Goal: Task Accomplishment & Management: Complete application form

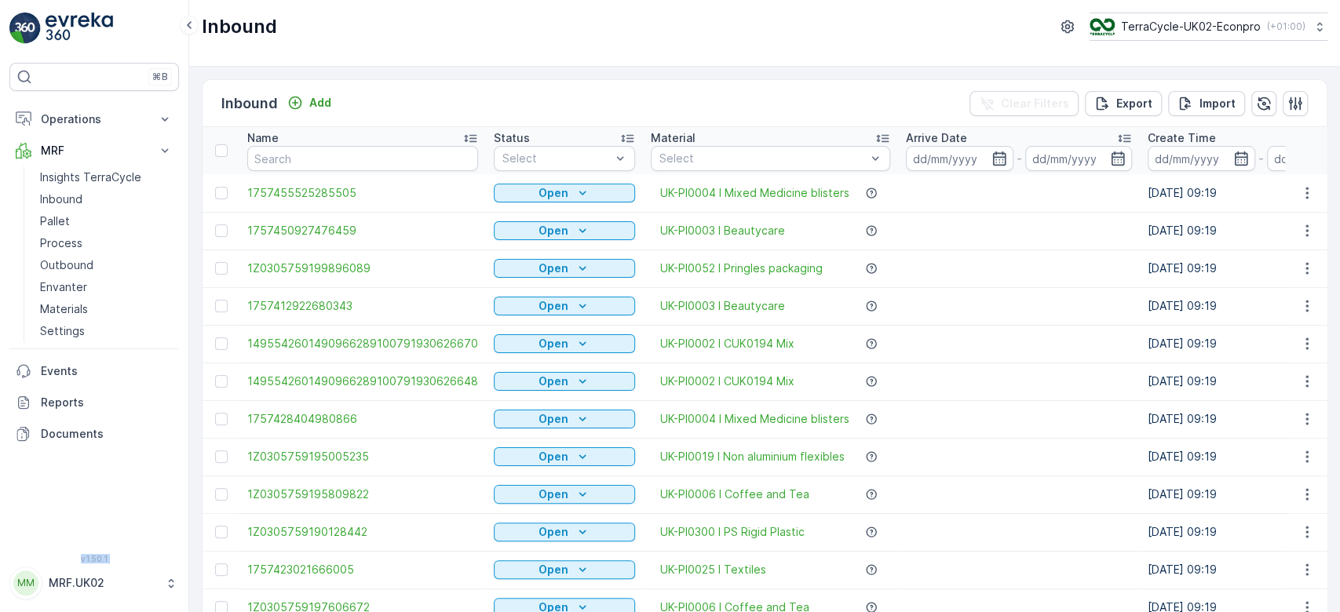
click at [672, 348] on td "UK-PI0002 I CUK0194 Mix" at bounding box center [770, 344] width 255 height 38
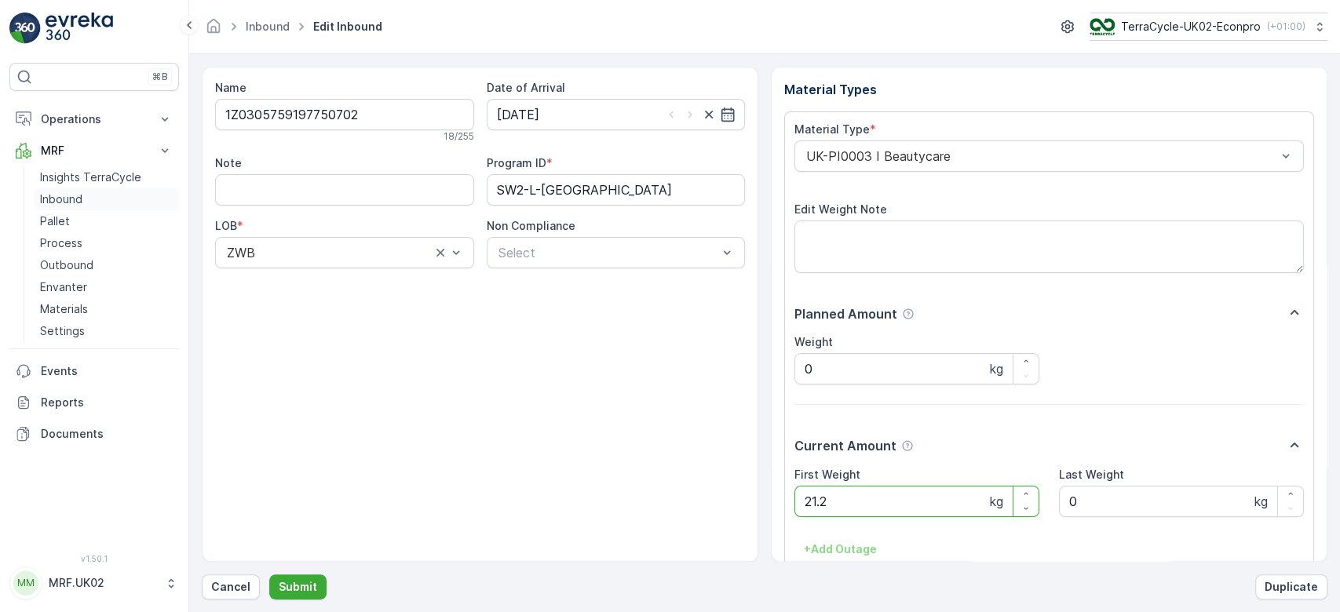
click at [63, 191] on p "Inbound" at bounding box center [61, 199] width 42 height 16
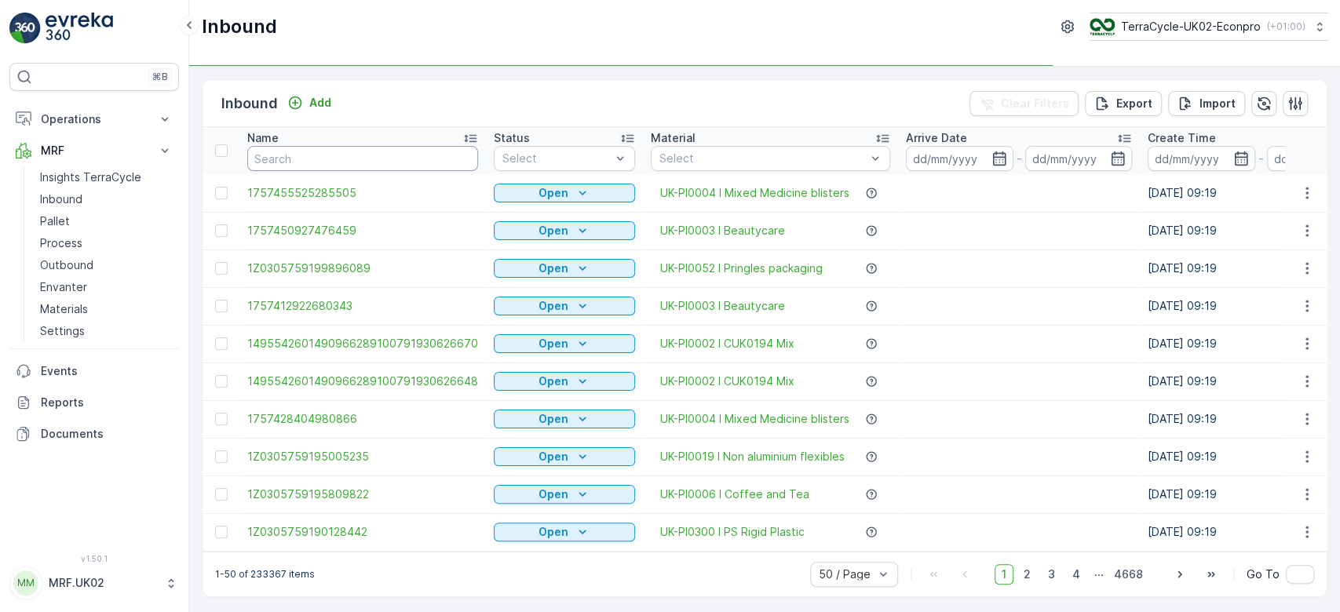
click at [323, 158] on input "text" at bounding box center [362, 158] width 231 height 25
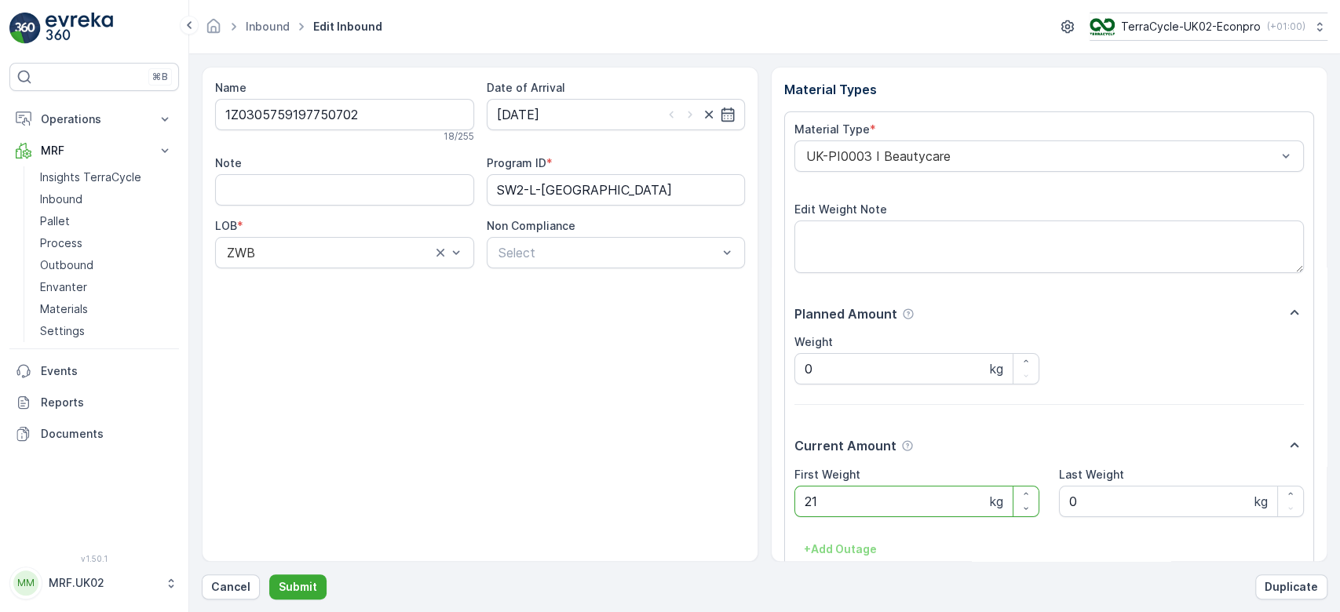
type Weight "2"
type Weight "0"
click at [269, 574] on button "Submit" at bounding box center [297, 586] width 57 height 25
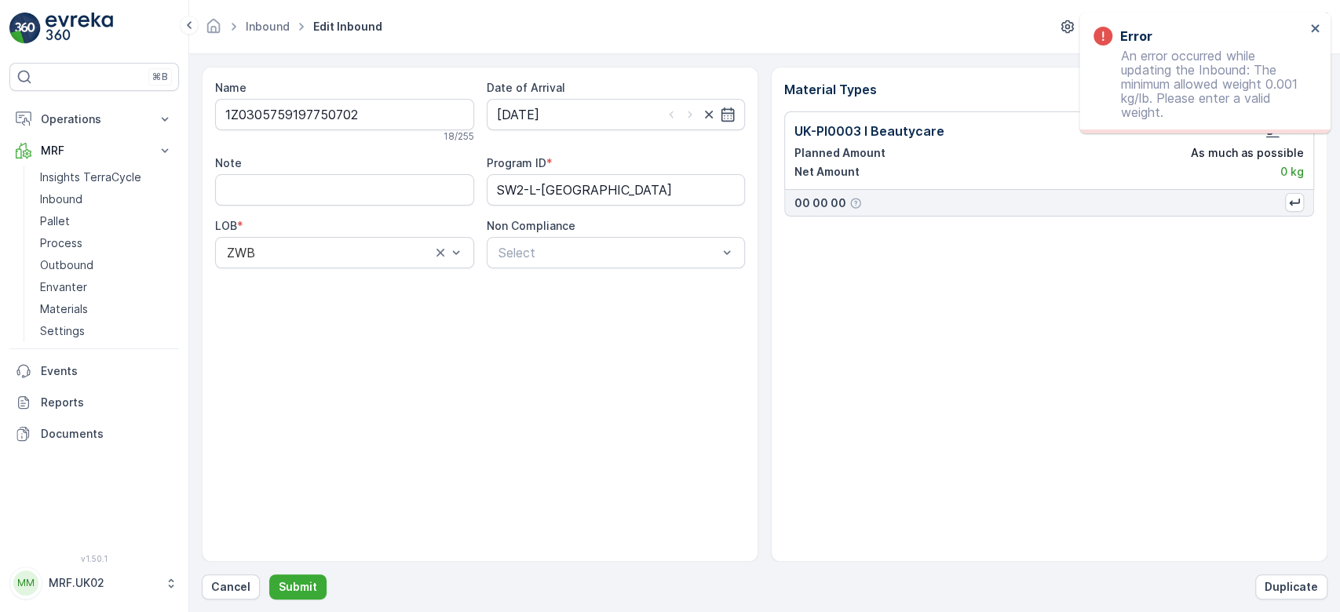
click at [1283, 177] on p "0 kg" at bounding box center [1292, 172] width 24 height 16
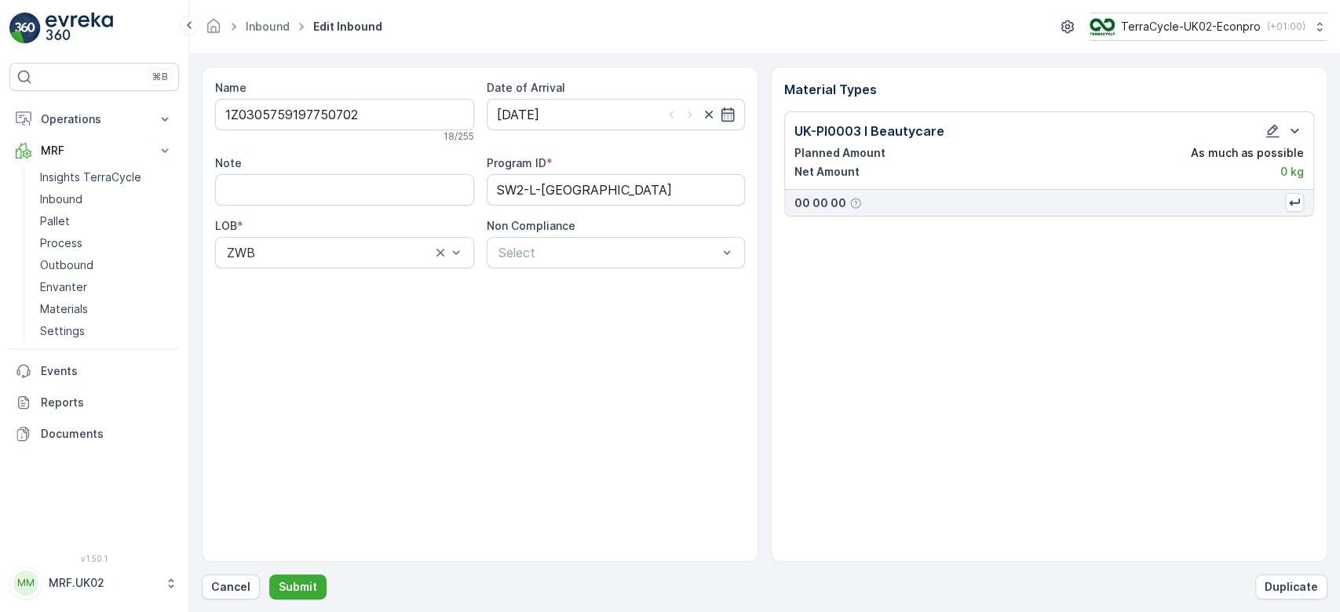
click at [1261, 108] on div "Material Types UK-PI0003 I Beautycare Planned Amount As much as possible Net Am…" at bounding box center [1049, 314] width 556 height 495
click at [1294, 129] on icon "button" at bounding box center [1294, 131] width 19 height 19
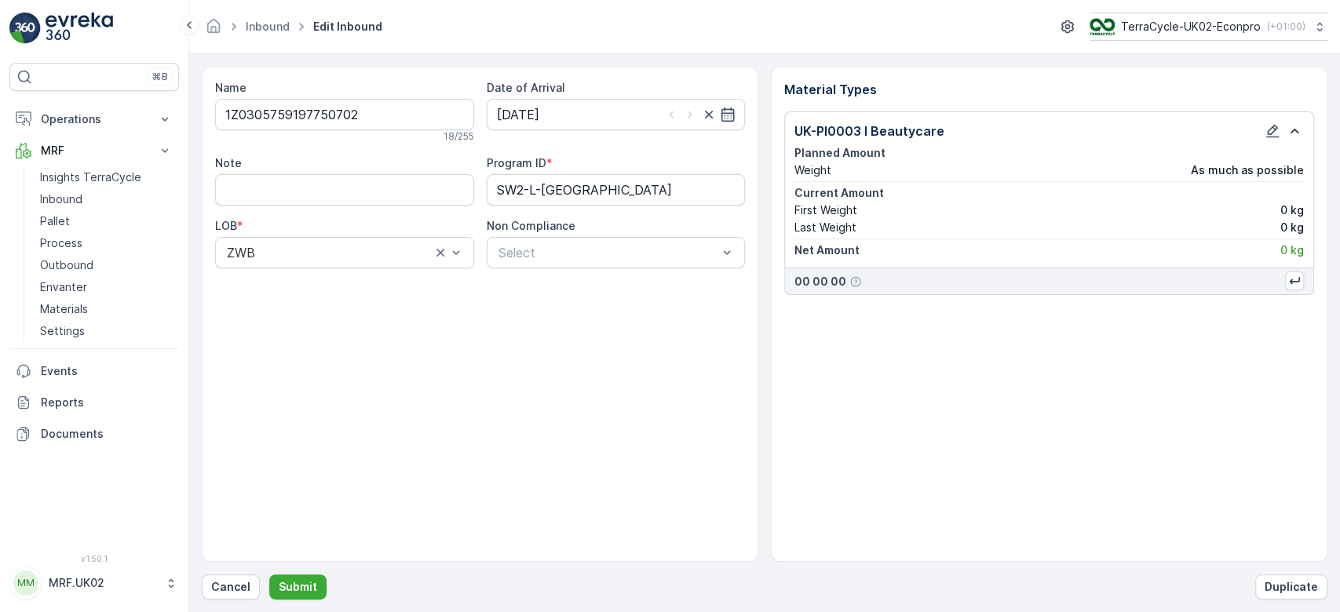
click at [317, 574] on div "Name 1Z0305759197750702 18 / 255 Date of Arrival [DATE] Note Program ID * SW2-L…" at bounding box center [764, 333] width 1125 height 533
click at [308, 586] on p "Submit" at bounding box center [298, 587] width 38 height 16
click at [252, 593] on button "Cancel" at bounding box center [231, 586] width 58 height 25
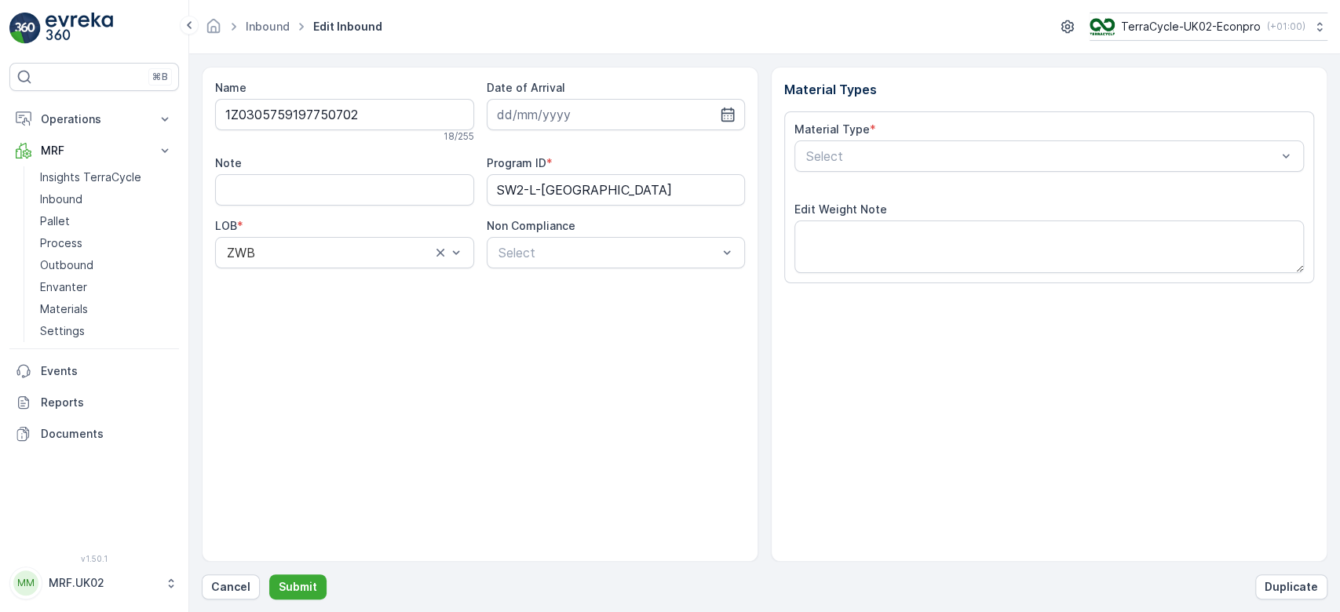
type input "[DATE]"
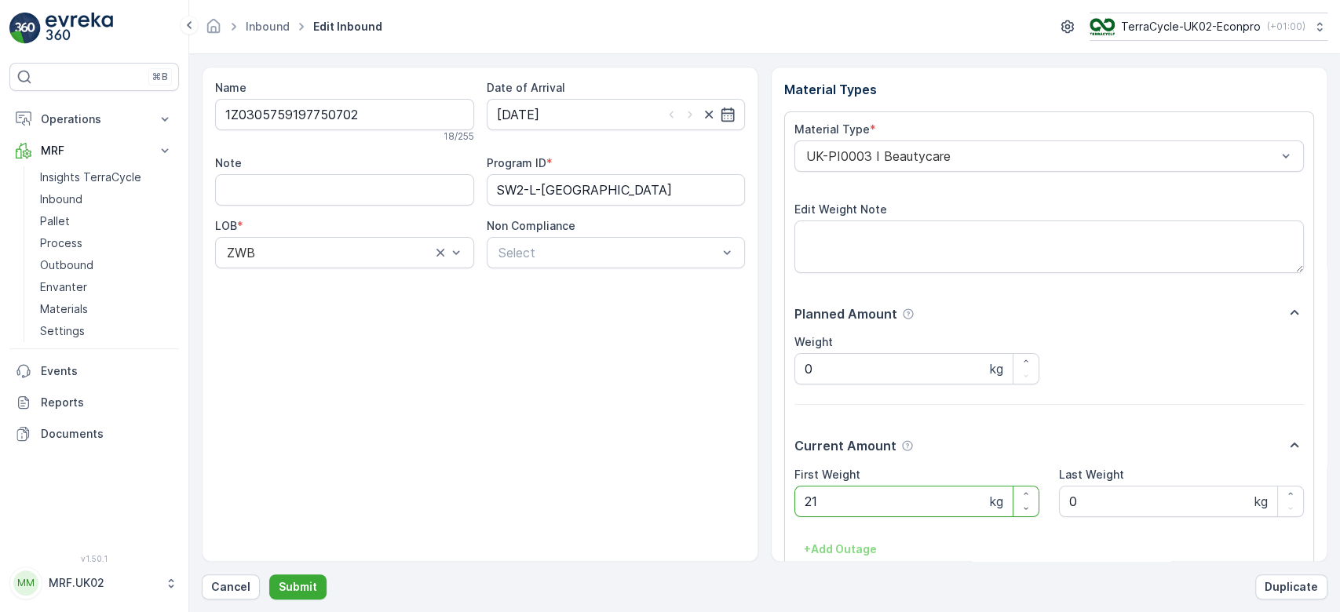
type Weight "2"
type Weight "19.34"
click at [301, 587] on p "Submit" at bounding box center [298, 587] width 38 height 16
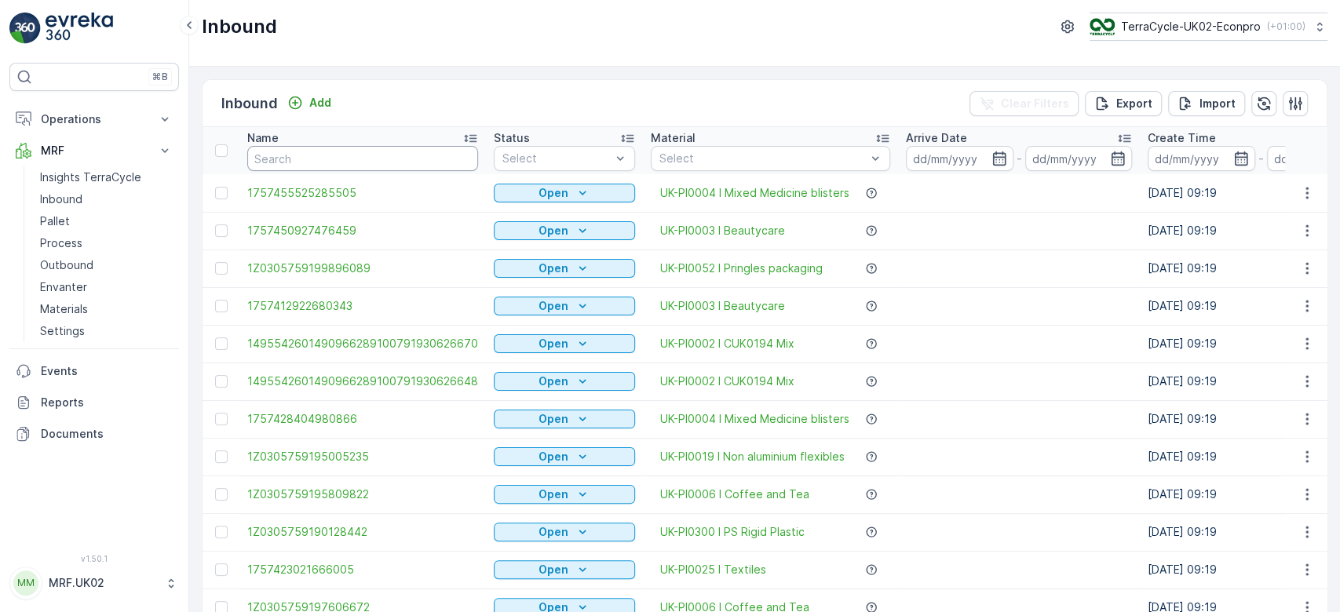
click at [339, 160] on input "text" at bounding box center [362, 158] width 231 height 25
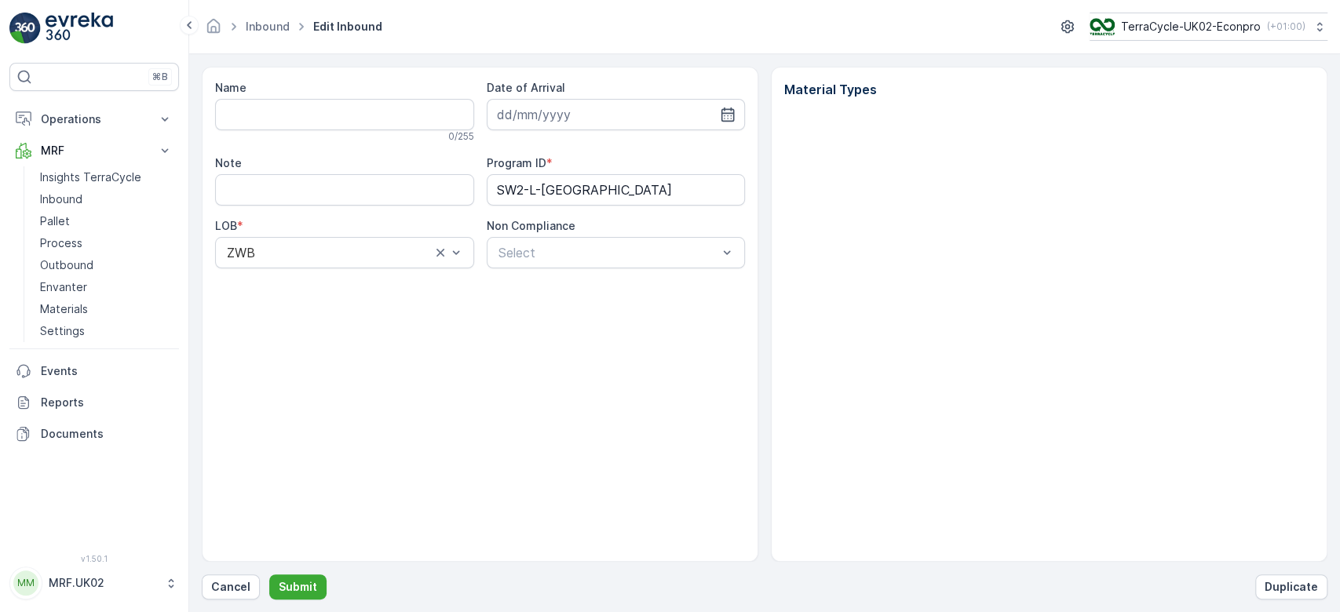
type input "1Z0305759197750702"
type input "[DATE]"
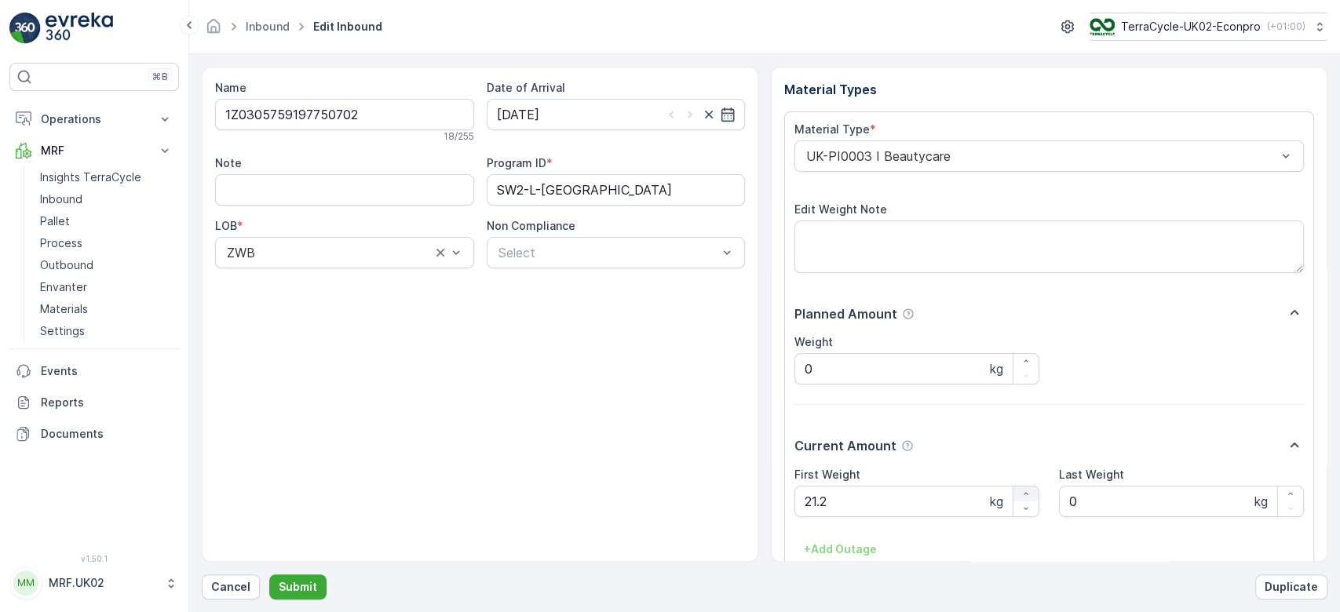
click at [1027, 490] on icon "button" at bounding box center [1025, 493] width 9 height 9
click at [917, 514] on Weight "22.2" at bounding box center [916, 501] width 245 height 31
type Weight "2"
type Weight "19.34"
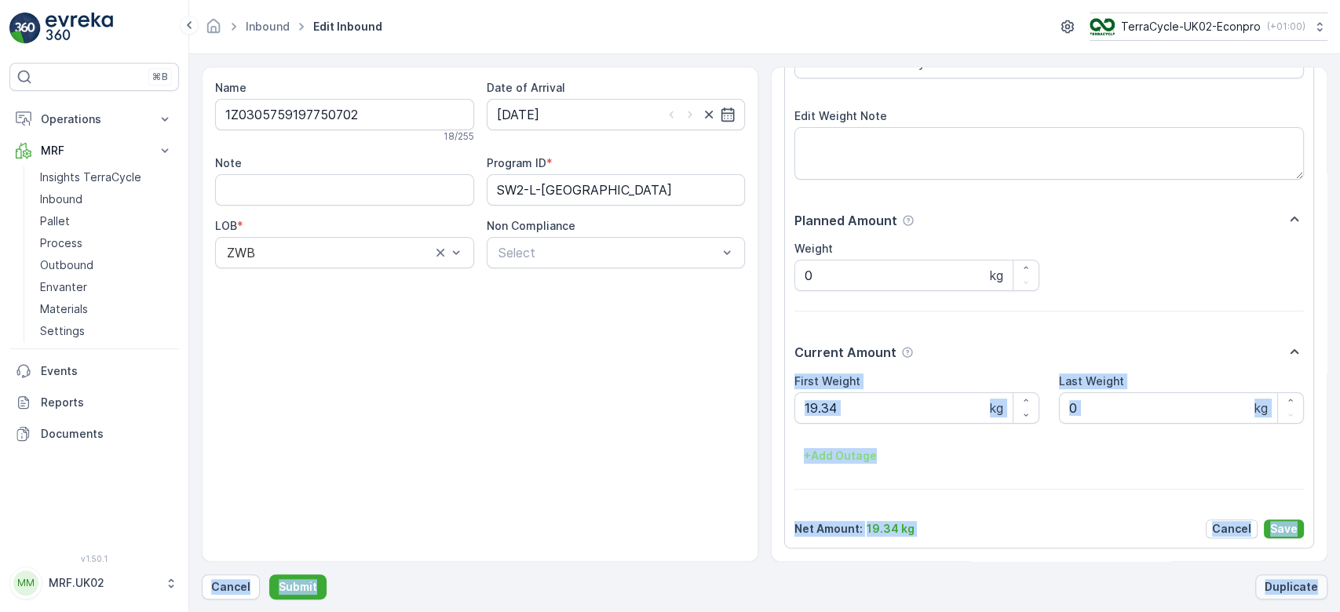
drag, startPoint x: 1321, startPoint y: 447, endPoint x: 1317, endPoint y: 582, distance: 135.8
click at [1317, 582] on div "Name 1Z0305759197750702 18 / 255 Date of Arrival [DATE] Note Program ID * SW2-L…" at bounding box center [764, 333] width 1125 height 533
click at [1293, 527] on p "Save" at bounding box center [1283, 529] width 27 height 16
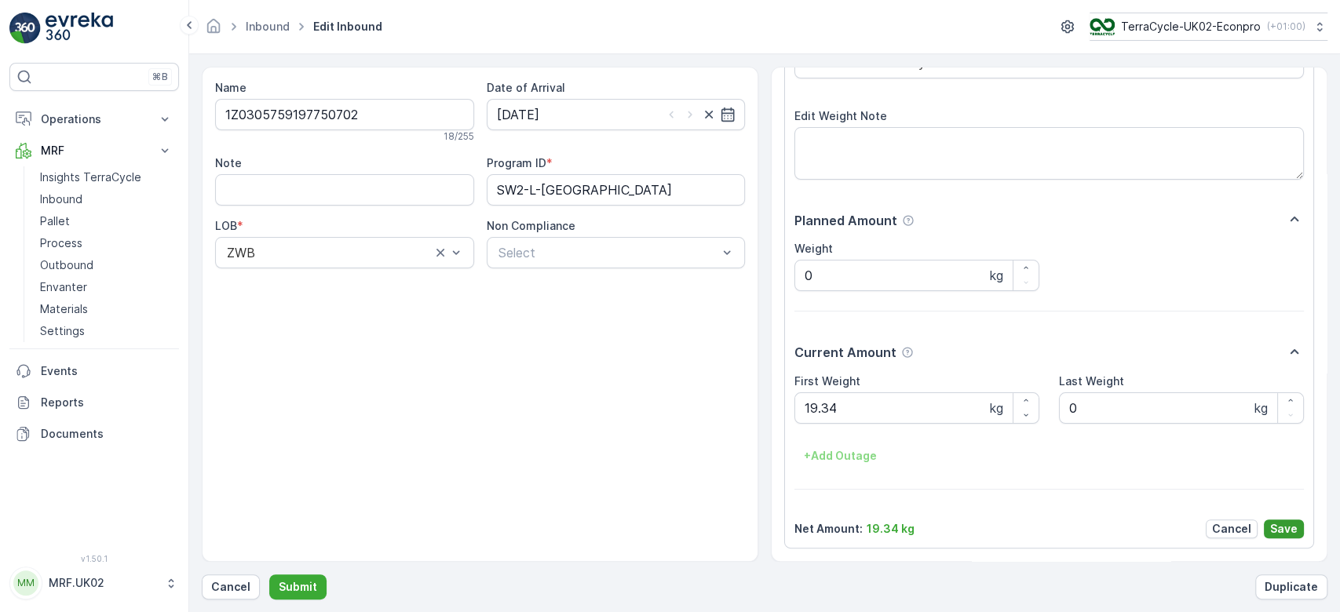
scroll to position [0, 0]
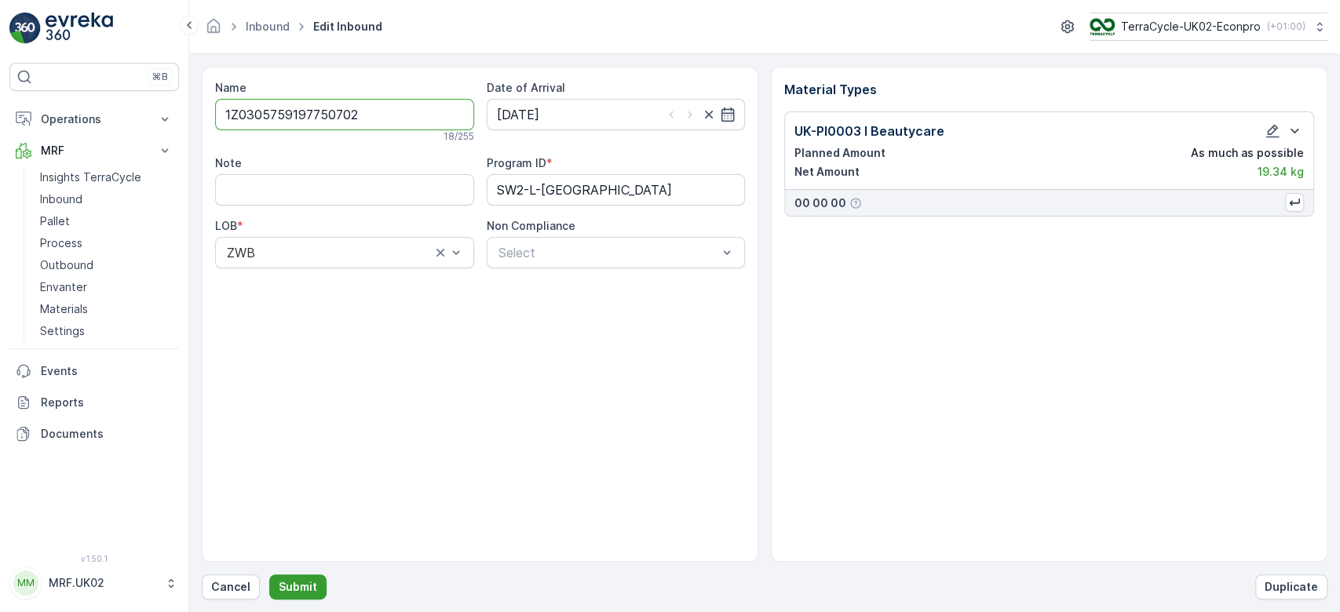
click at [295, 587] on p "Submit" at bounding box center [298, 587] width 38 height 16
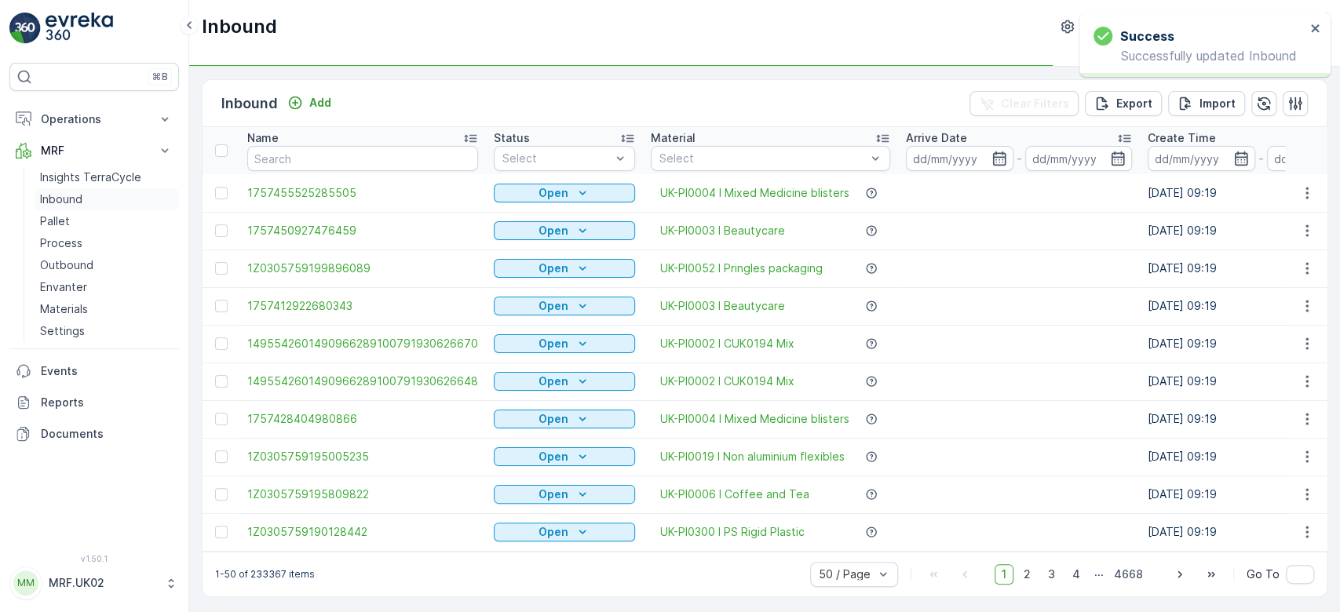
click at [55, 198] on p "Inbound" at bounding box center [61, 199] width 42 height 16
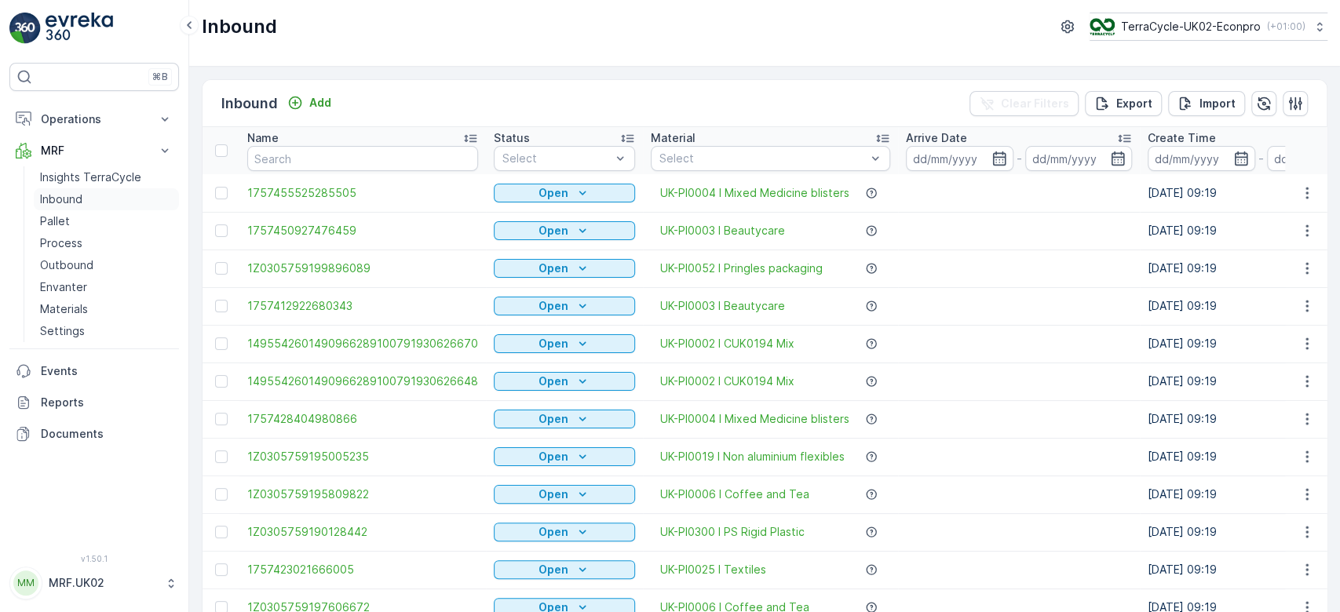
click at [34, 188] on link "Inbound" at bounding box center [106, 199] width 145 height 22
click at [333, 156] on input "text" at bounding box center [362, 158] width 231 height 25
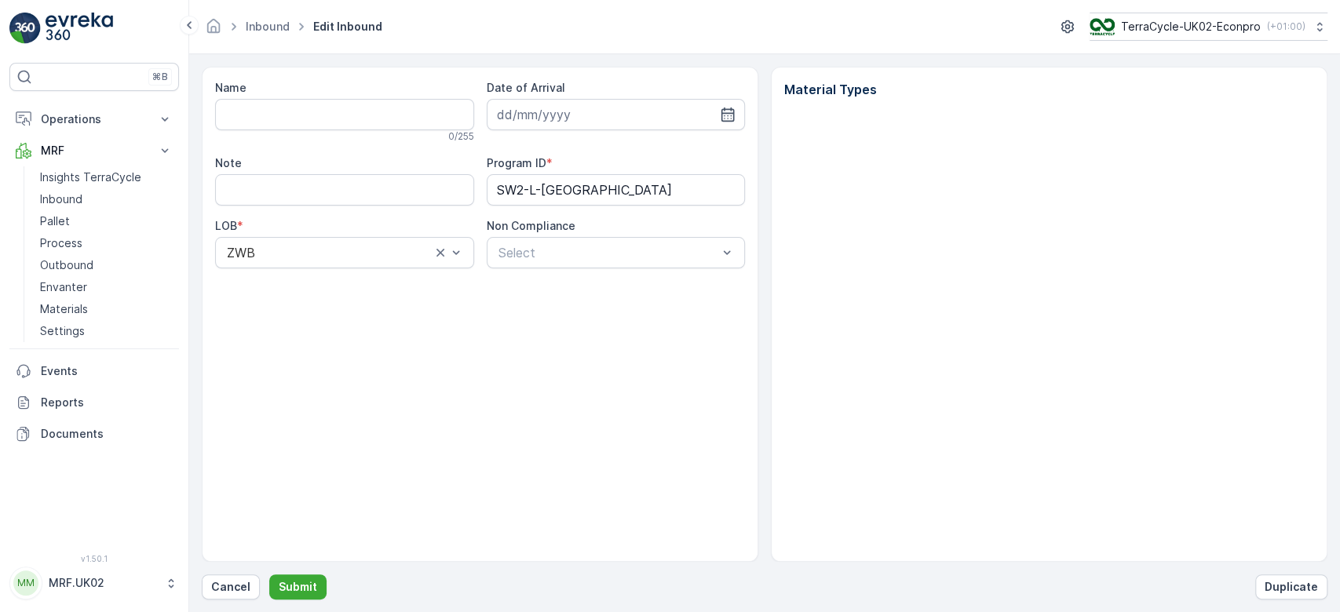
type input "1Z0305759197750702"
type input "[DATE]"
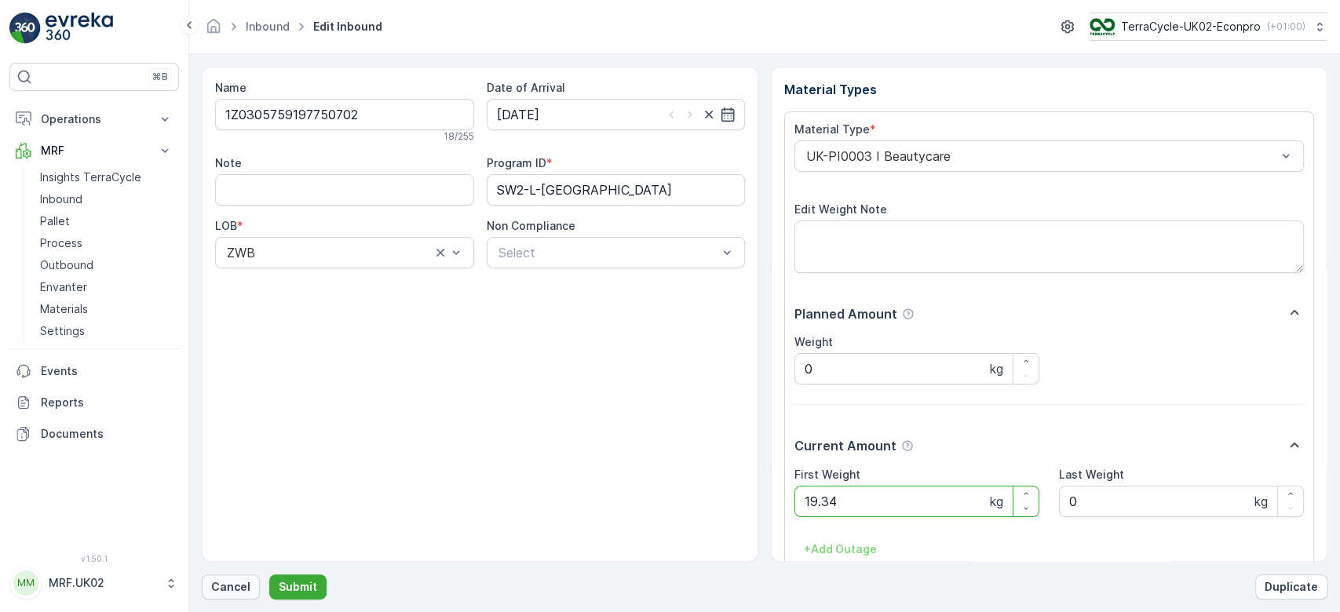
click at [224, 594] on p "Cancel" at bounding box center [230, 587] width 39 height 16
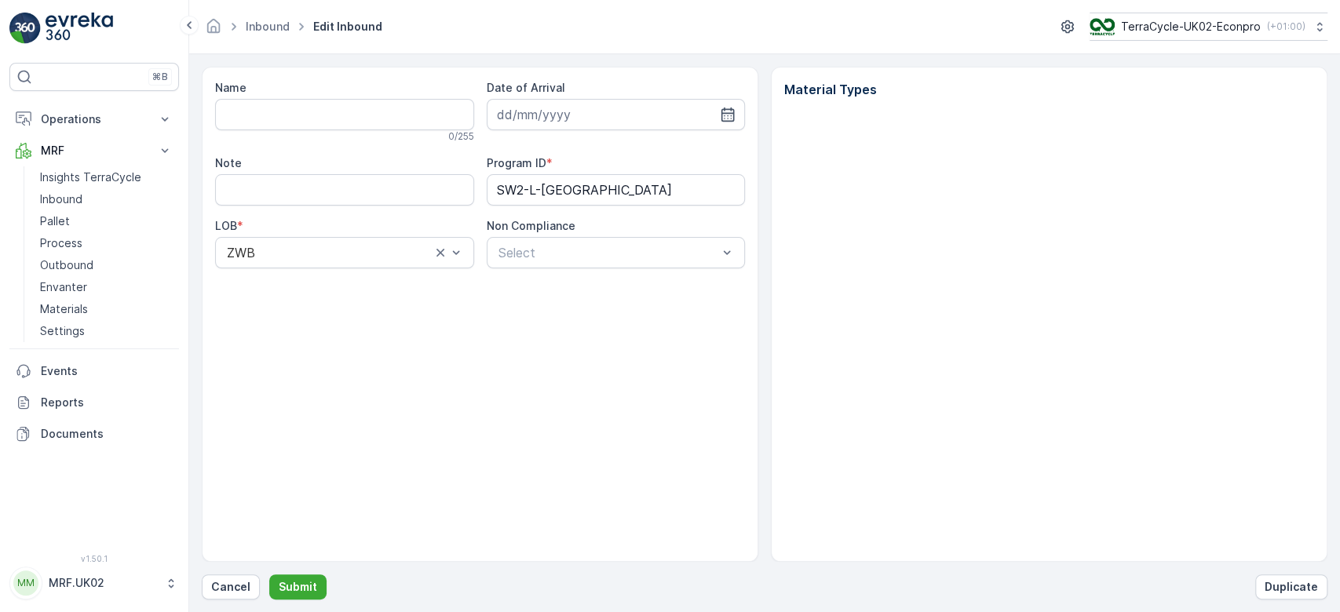
type input "1Z0305759197750702"
type input "[DATE]"
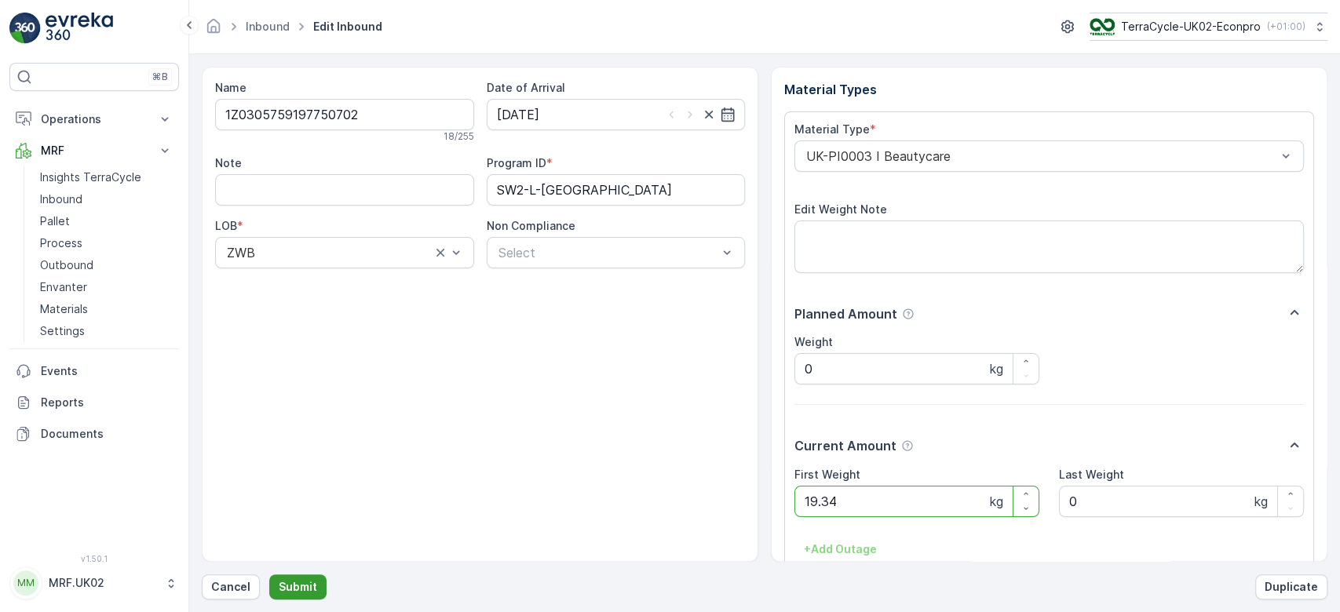
click at [286, 584] on p "Submit" at bounding box center [298, 587] width 38 height 16
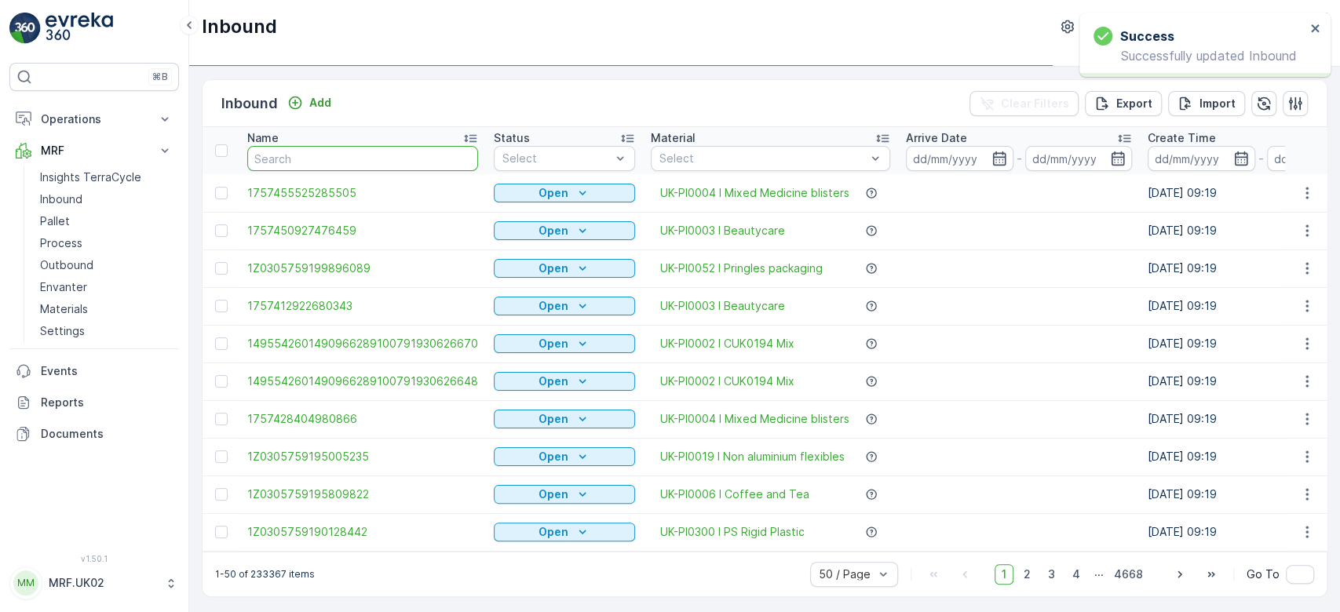
click at [427, 154] on input "text" at bounding box center [362, 158] width 231 height 25
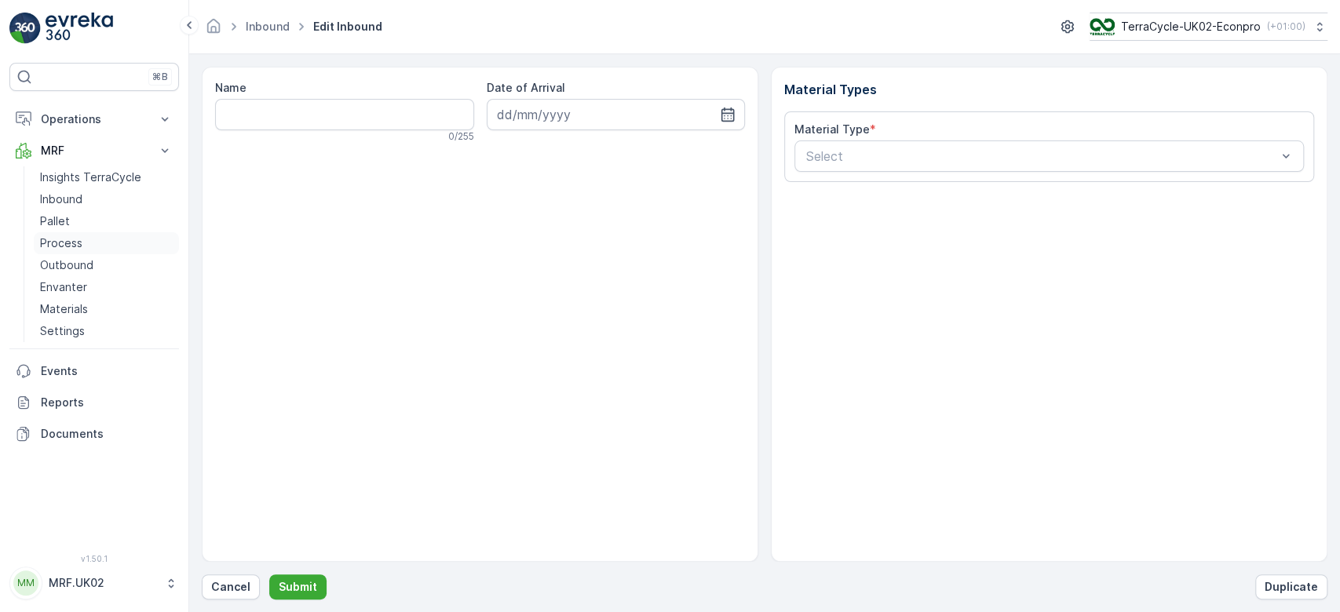
click at [49, 235] on p "Process" at bounding box center [61, 243] width 42 height 16
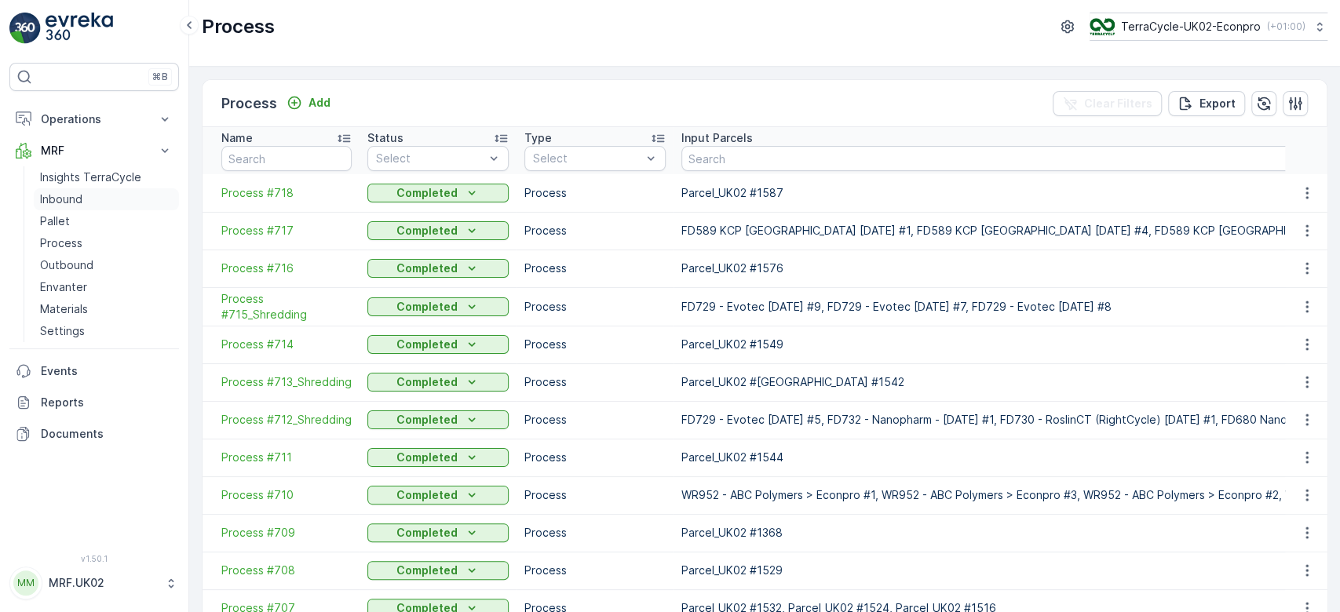
click at [64, 195] on p "Inbound" at bounding box center [61, 199] width 42 height 16
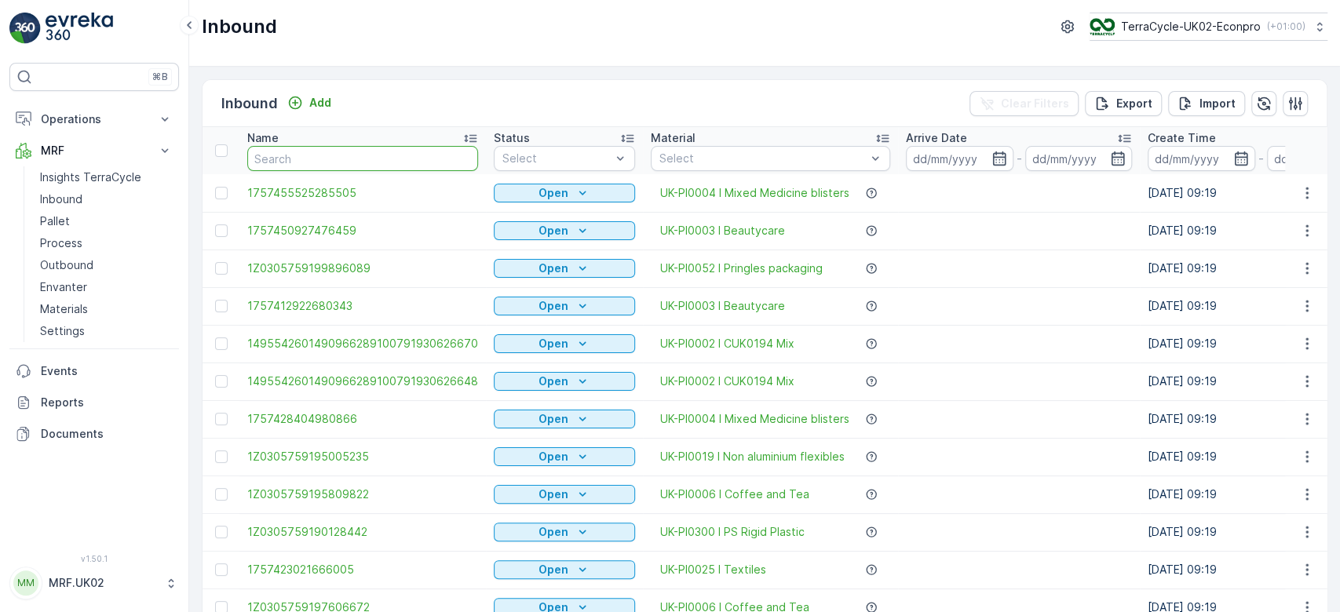
click at [305, 158] on input "text" at bounding box center [362, 158] width 231 height 25
type input "030"
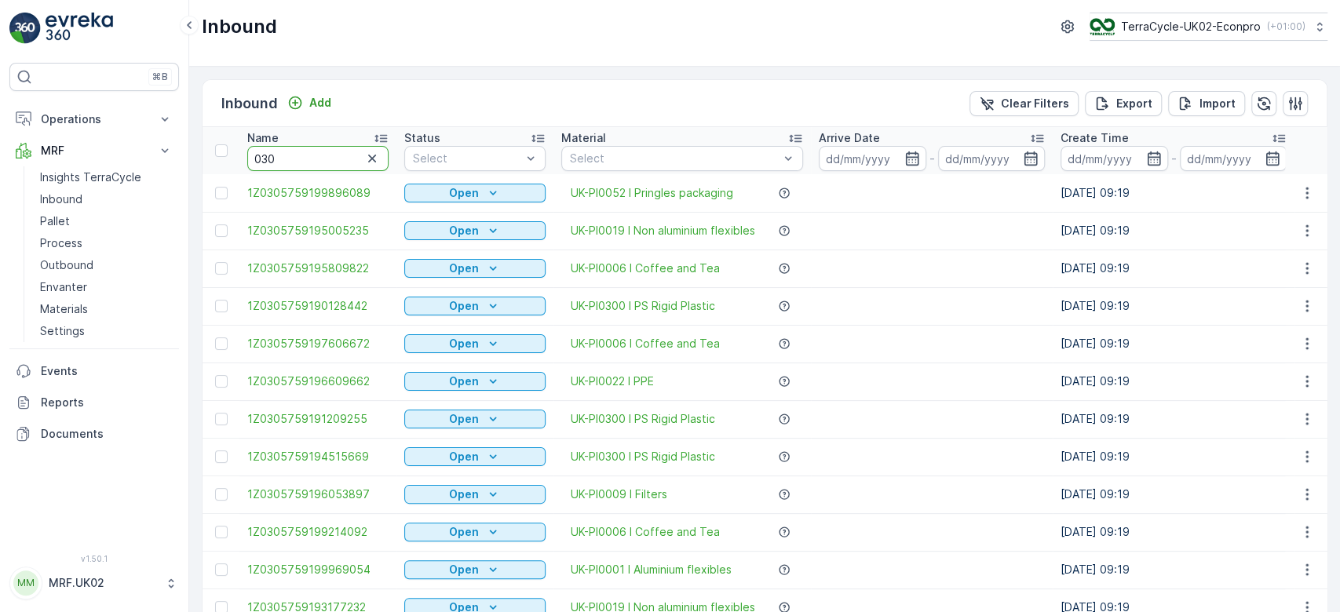
click at [304, 160] on input "030" at bounding box center [317, 158] width 141 height 25
type input "030575"
click at [315, 155] on input "030575" at bounding box center [317, 158] width 141 height 25
type input "030575919"
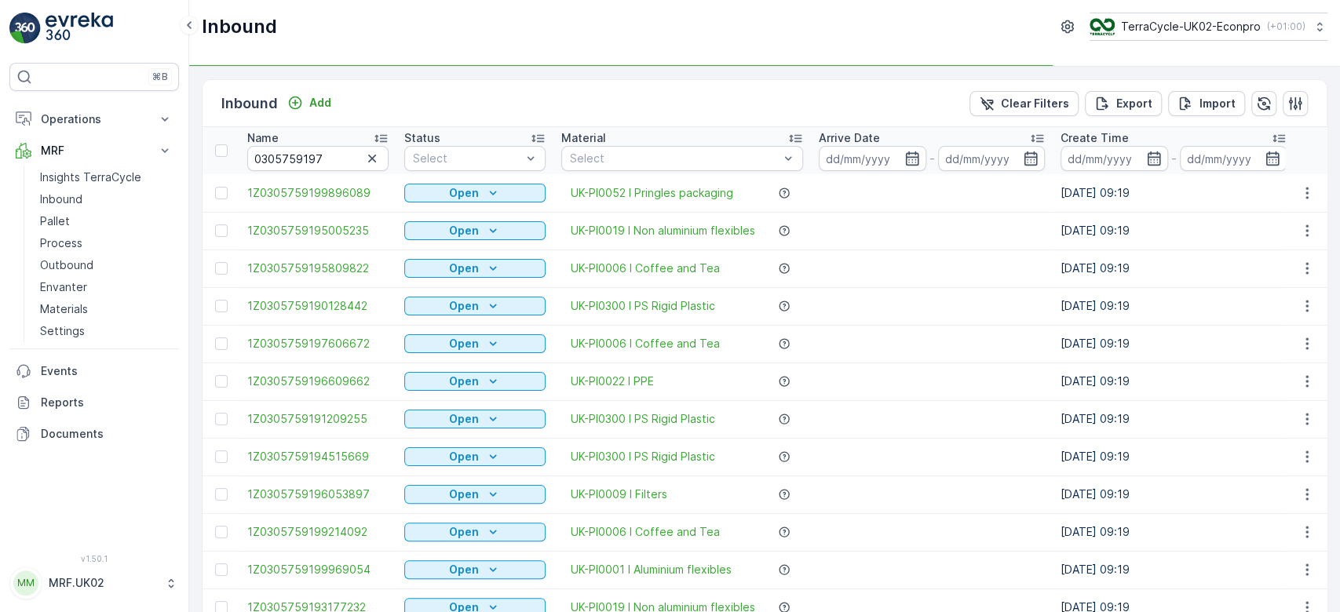
type input "030575919"
type input "0305759197"
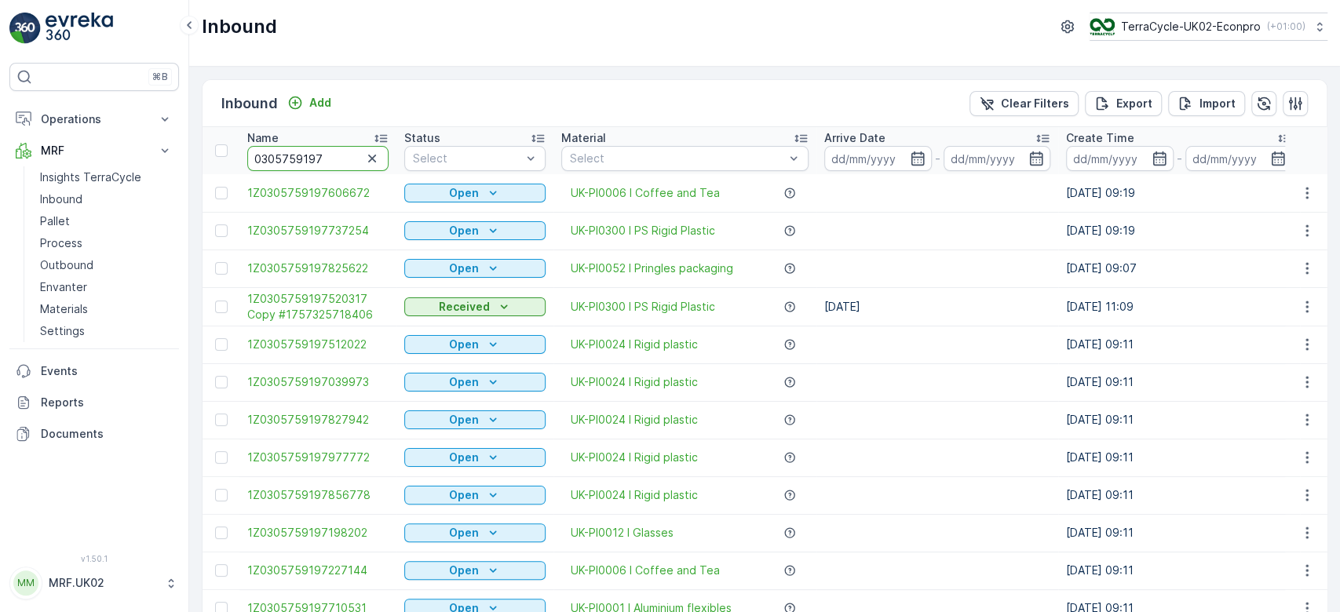
click at [325, 157] on input "0305759197" at bounding box center [317, 158] width 141 height 25
type input "030575919775"
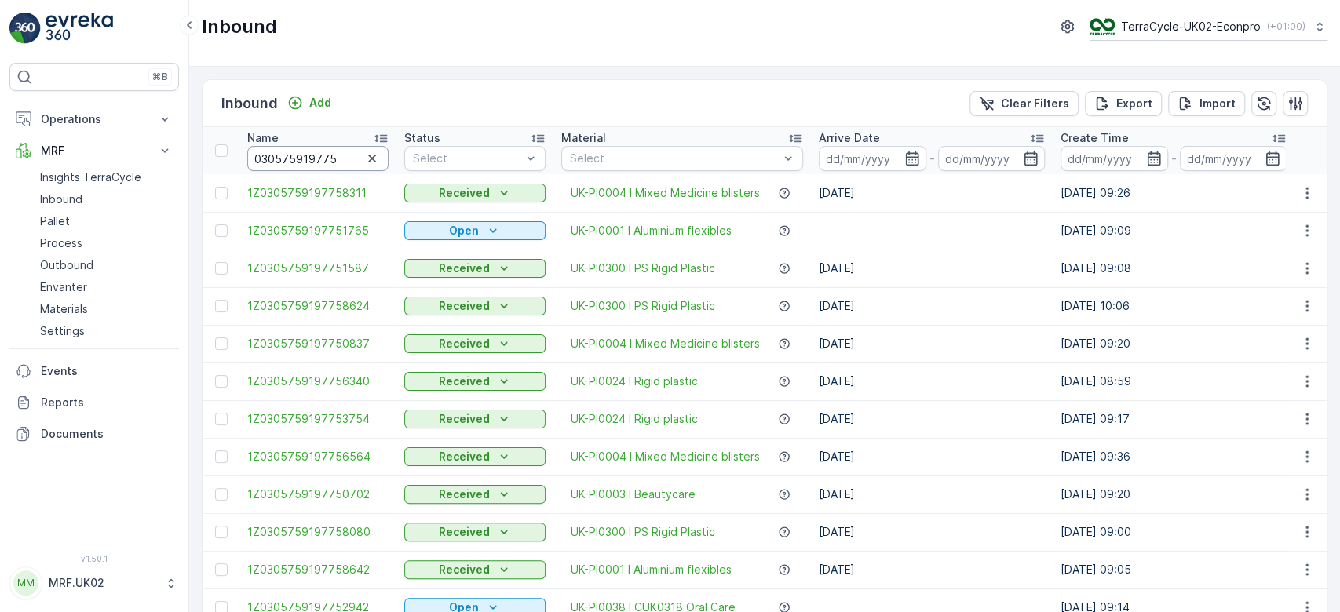
click at [341, 158] on input "030575919775" at bounding box center [317, 158] width 141 height 25
type input "0305759197750702"
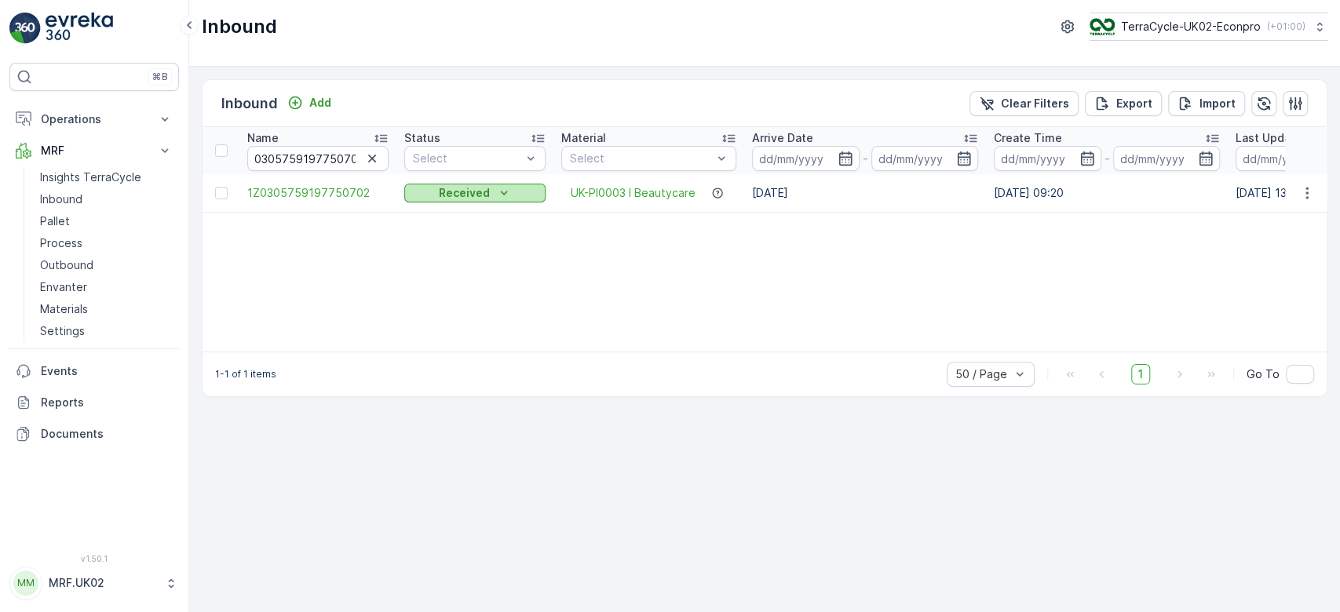
click at [508, 195] on icon "Received" at bounding box center [504, 193] width 16 height 16
click at [430, 239] on span "Scanned" at bounding box center [437, 238] width 46 height 16
click at [512, 191] on div "Received" at bounding box center [474, 193] width 129 height 16
click at [429, 234] on span "Scanned" at bounding box center [437, 238] width 46 height 16
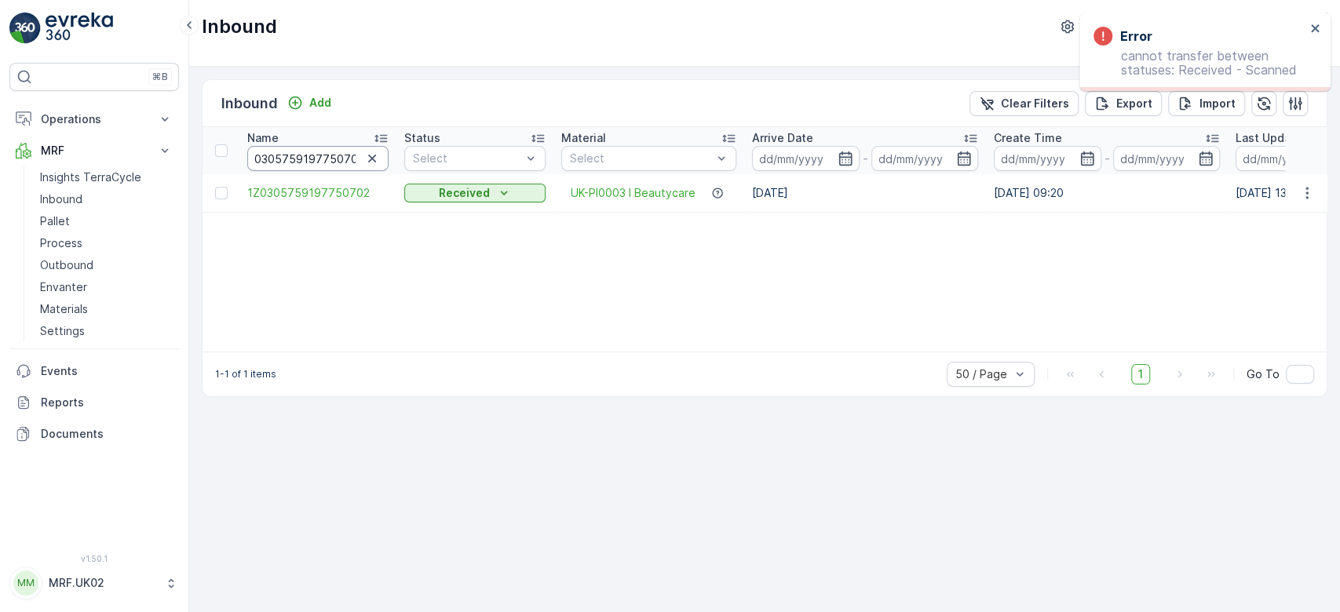
click at [283, 164] on input "0305759197750702" at bounding box center [317, 158] width 141 height 25
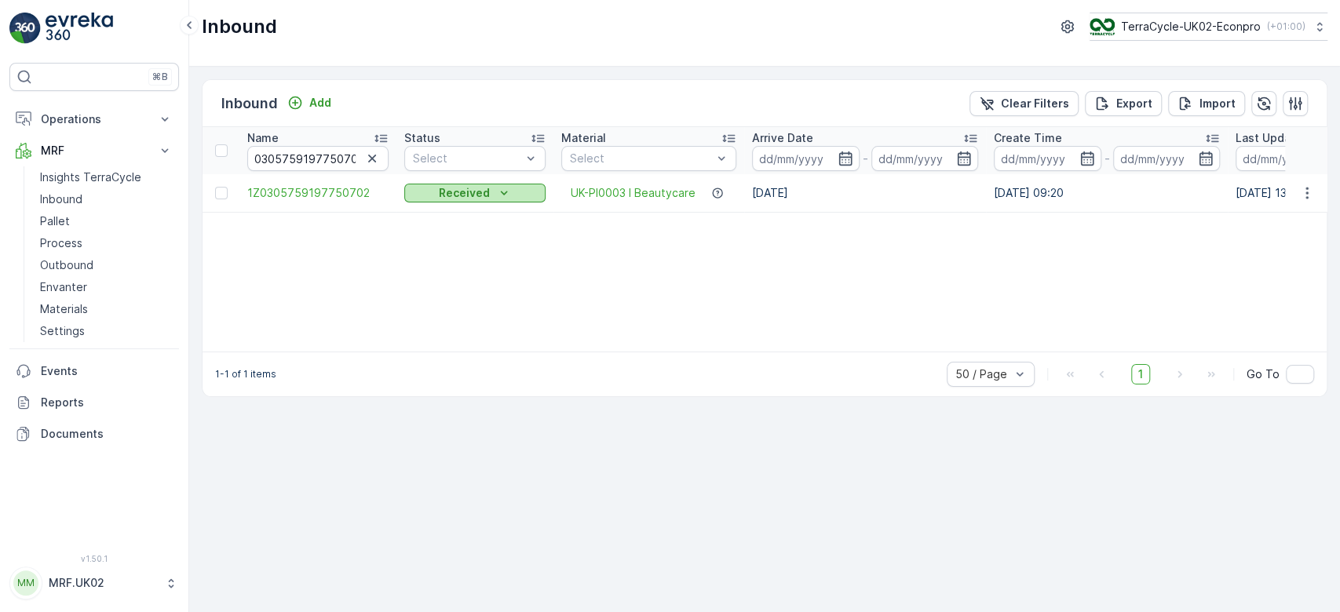
click at [510, 185] on div "Received" at bounding box center [474, 193] width 129 height 16
click at [64, 195] on p "Inbound" at bounding box center [61, 199] width 42 height 16
click at [70, 192] on p "Inbound" at bounding box center [61, 199] width 42 height 16
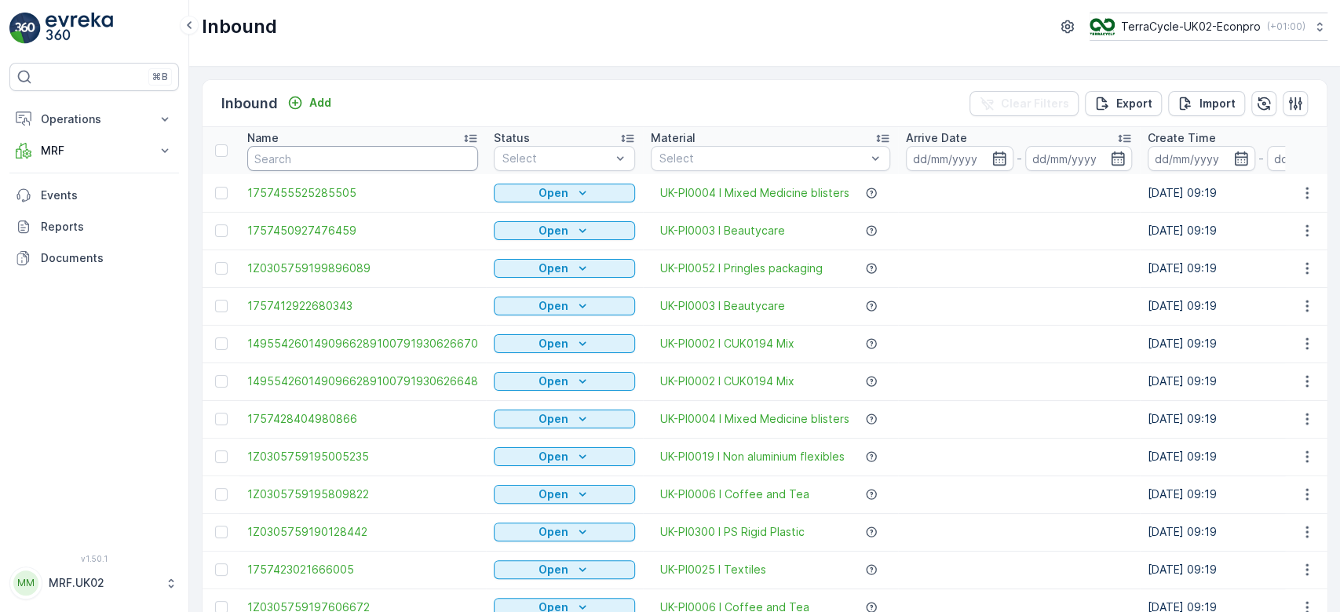
click at [317, 161] on input "text" at bounding box center [362, 158] width 231 height 25
